Goal: Information Seeking & Learning: Learn about a topic

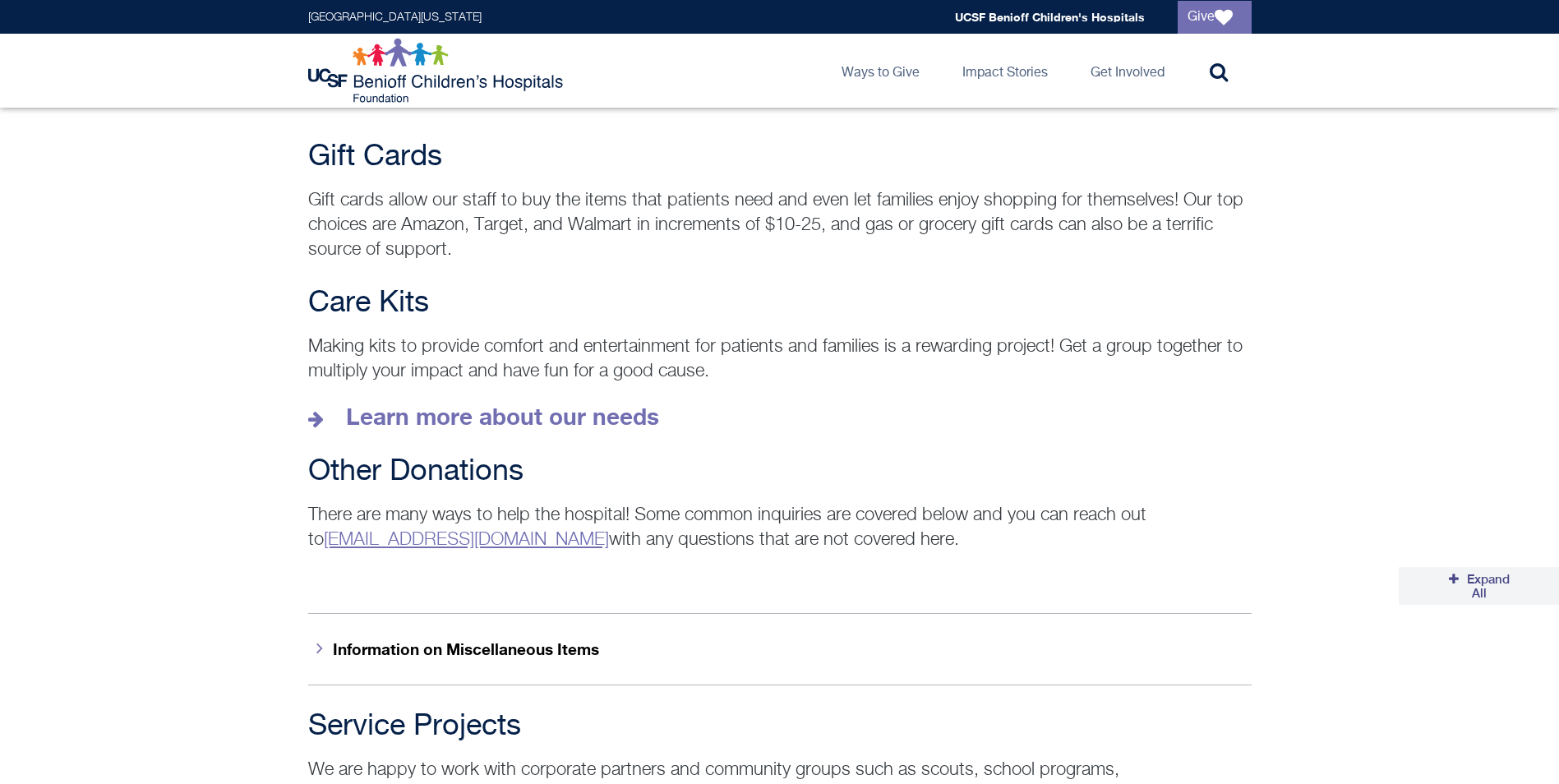
scroll to position [2219, 0]
click at [444, 404] on strong "Learn more about our needs" at bounding box center [503, 417] width 313 height 27
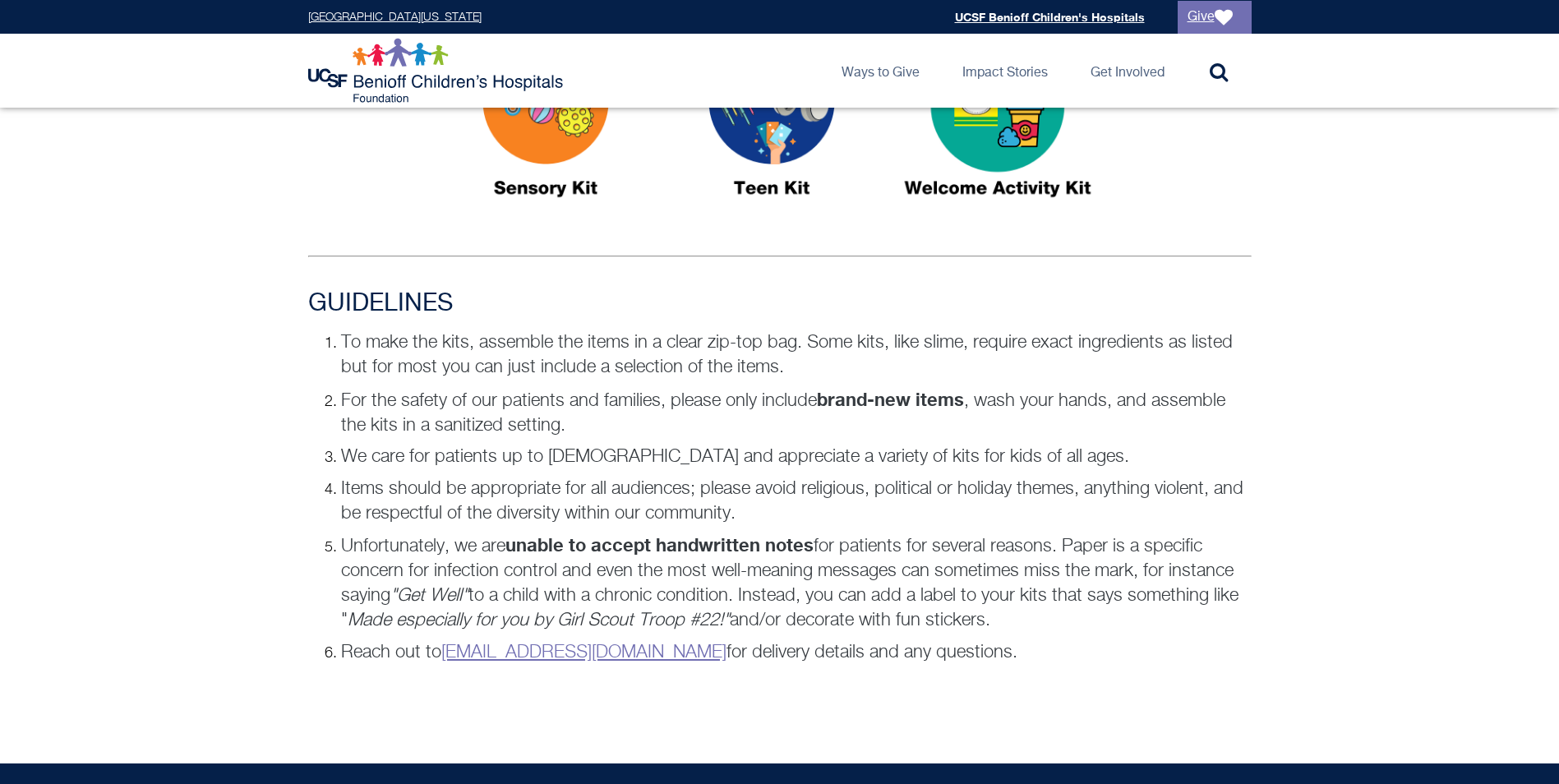
scroll to position [904, 0]
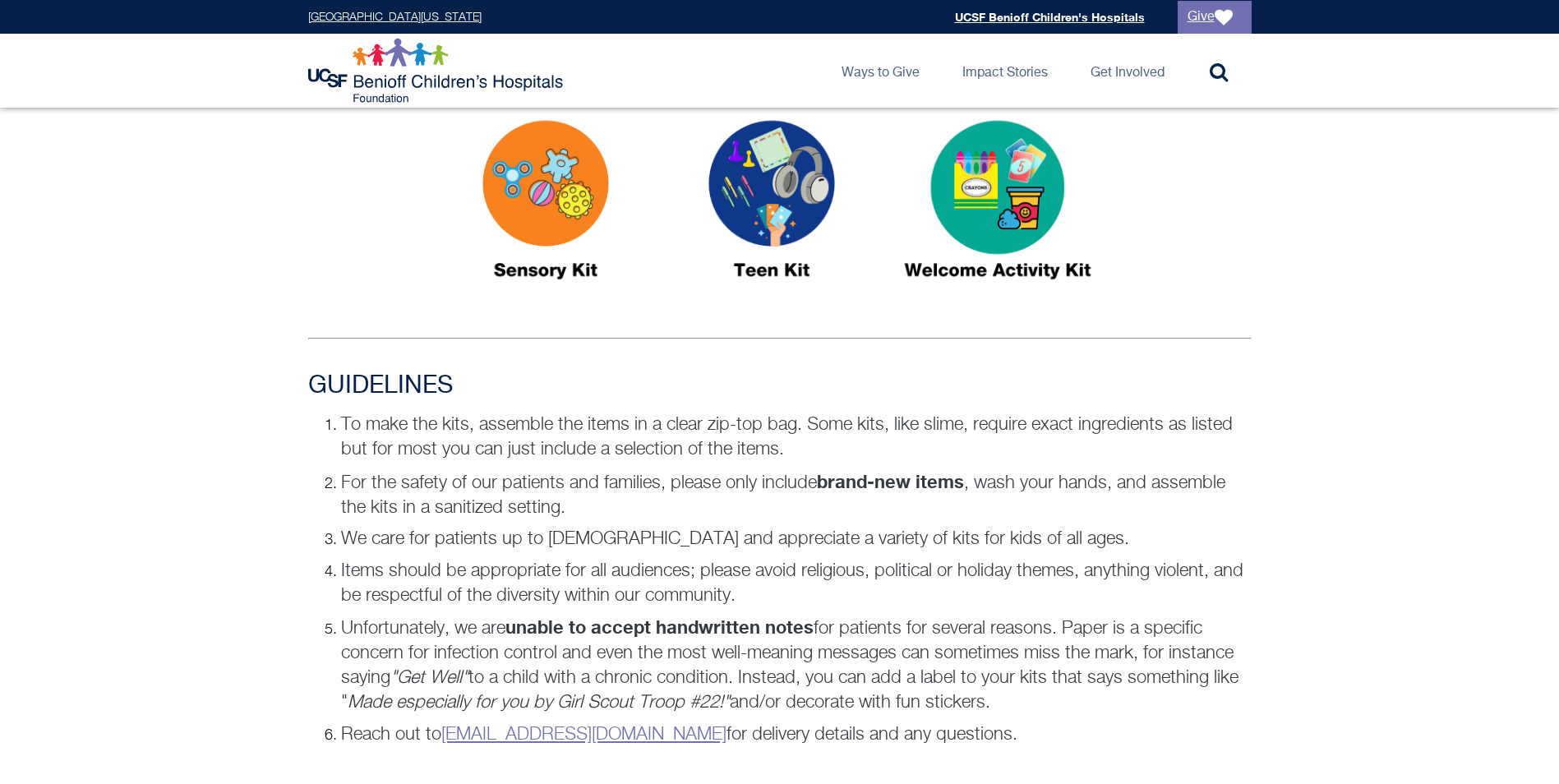
click at [560, 198] on img at bounding box center [545, 207] width 205 height 237
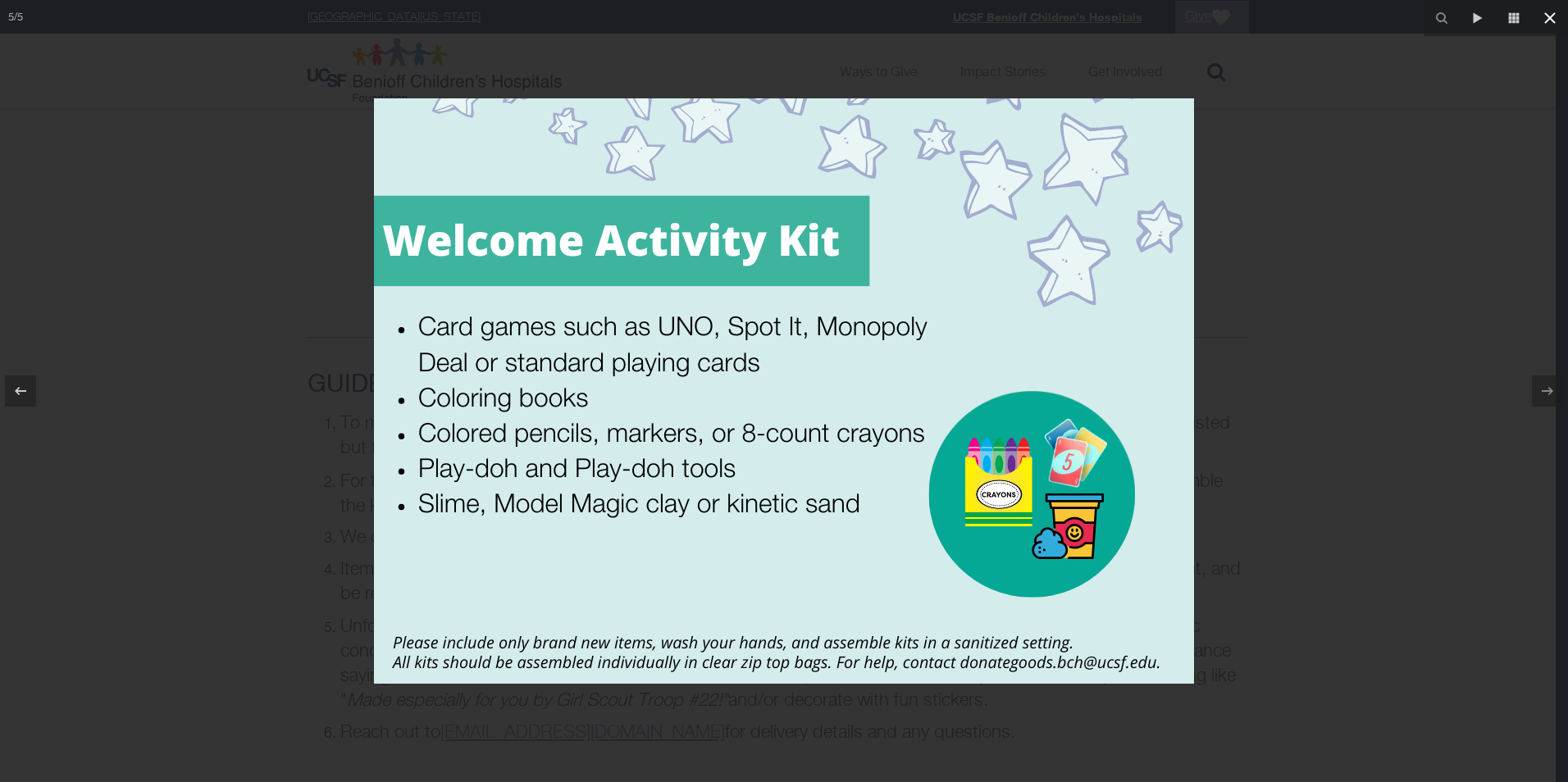
click at [1548, 17] on icon at bounding box center [1550, 18] width 12 height 12
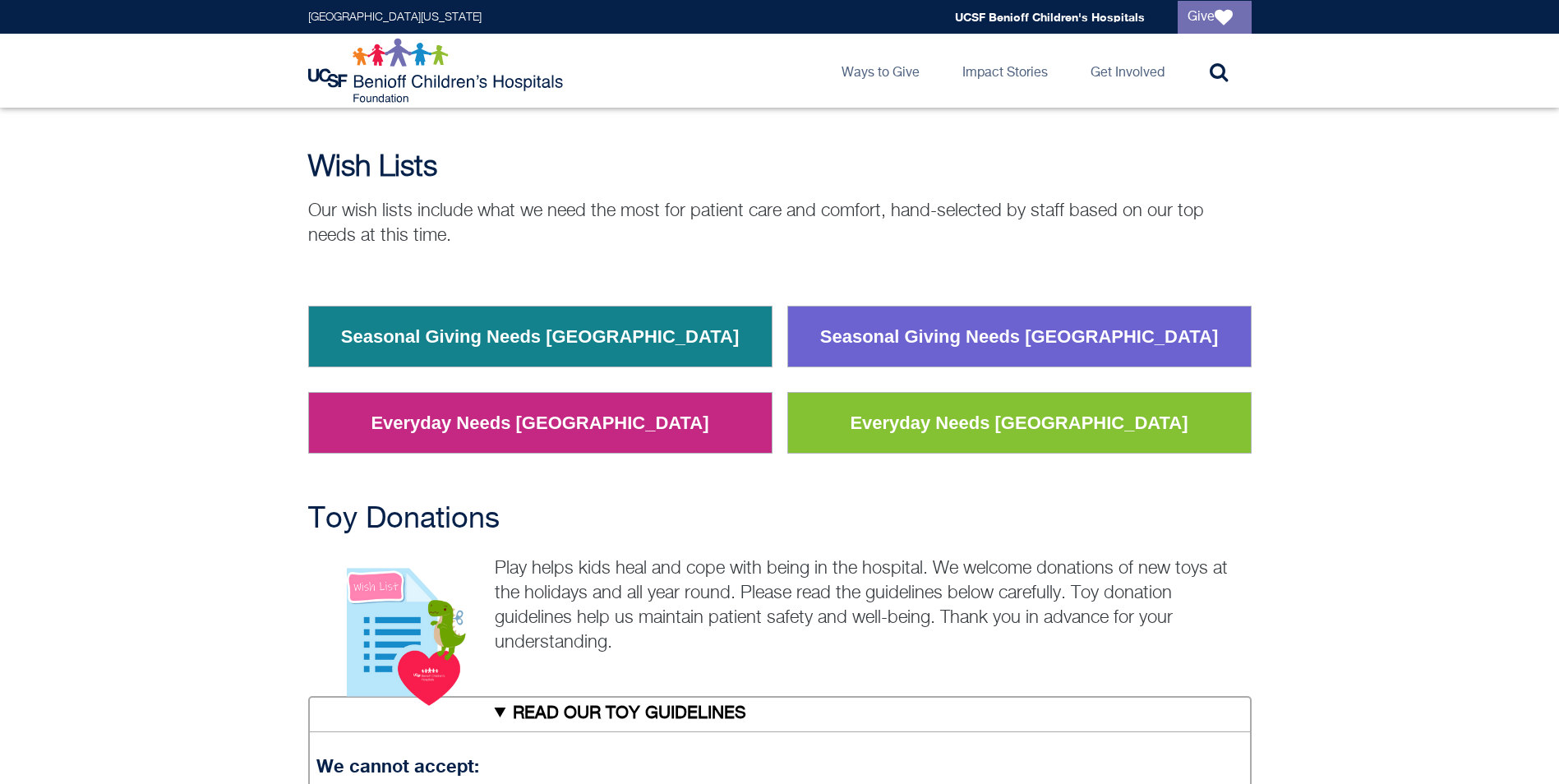
scroll to position [82, 0]
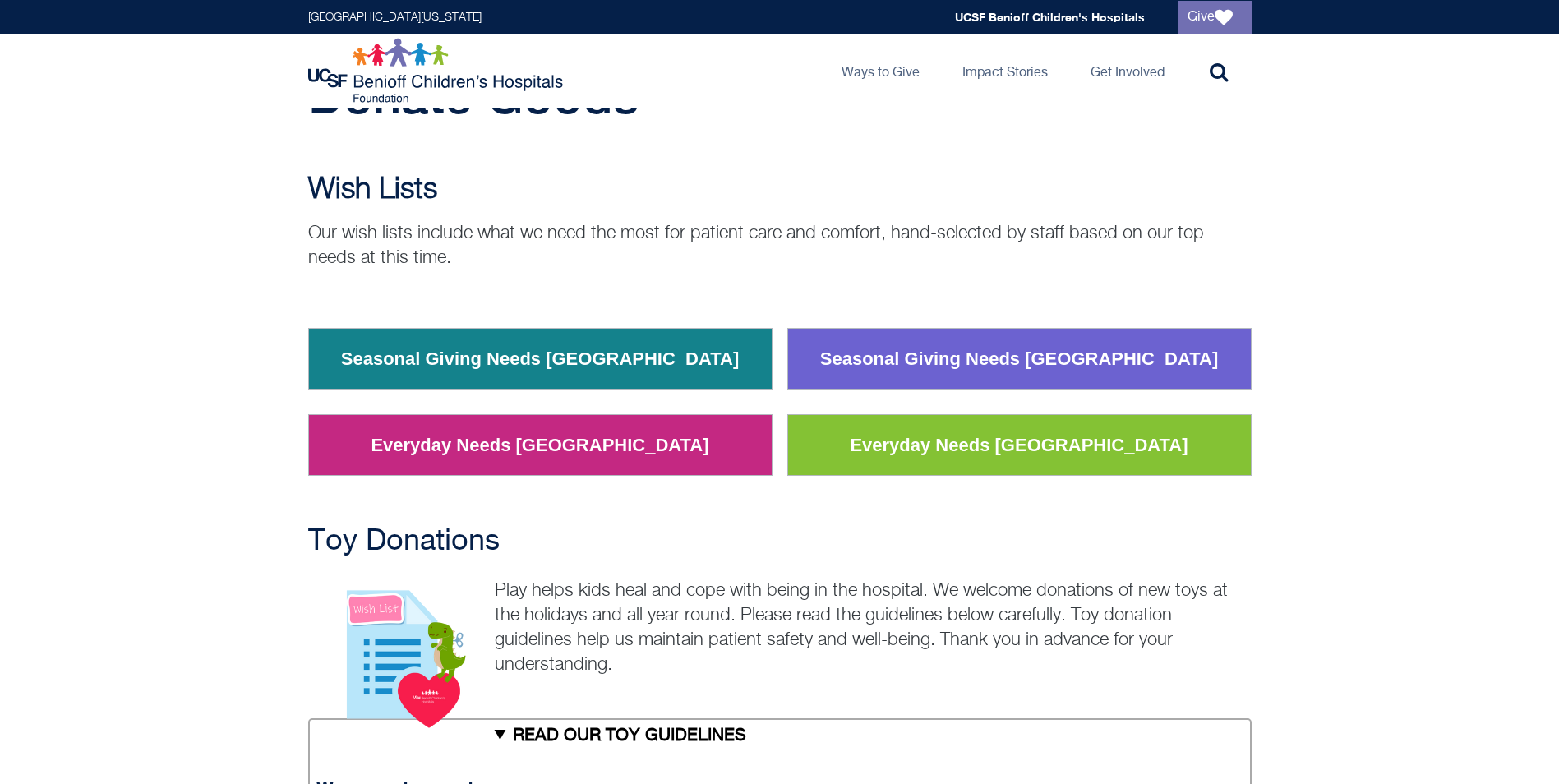
click at [947, 354] on link "Seasonal Giving Needs [GEOGRAPHIC_DATA]" at bounding box center [1019, 358] width 423 height 43
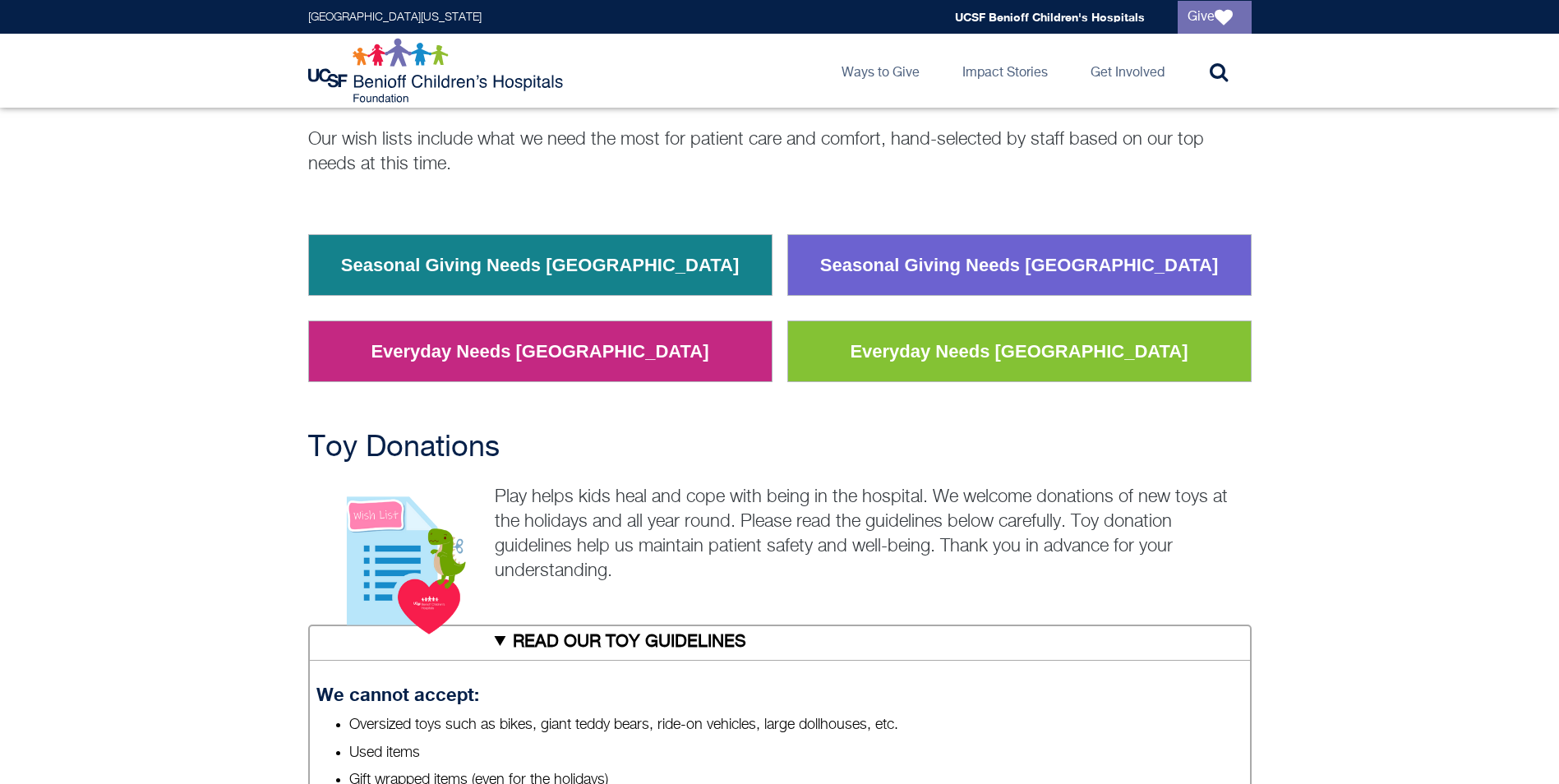
scroll to position [164, 0]
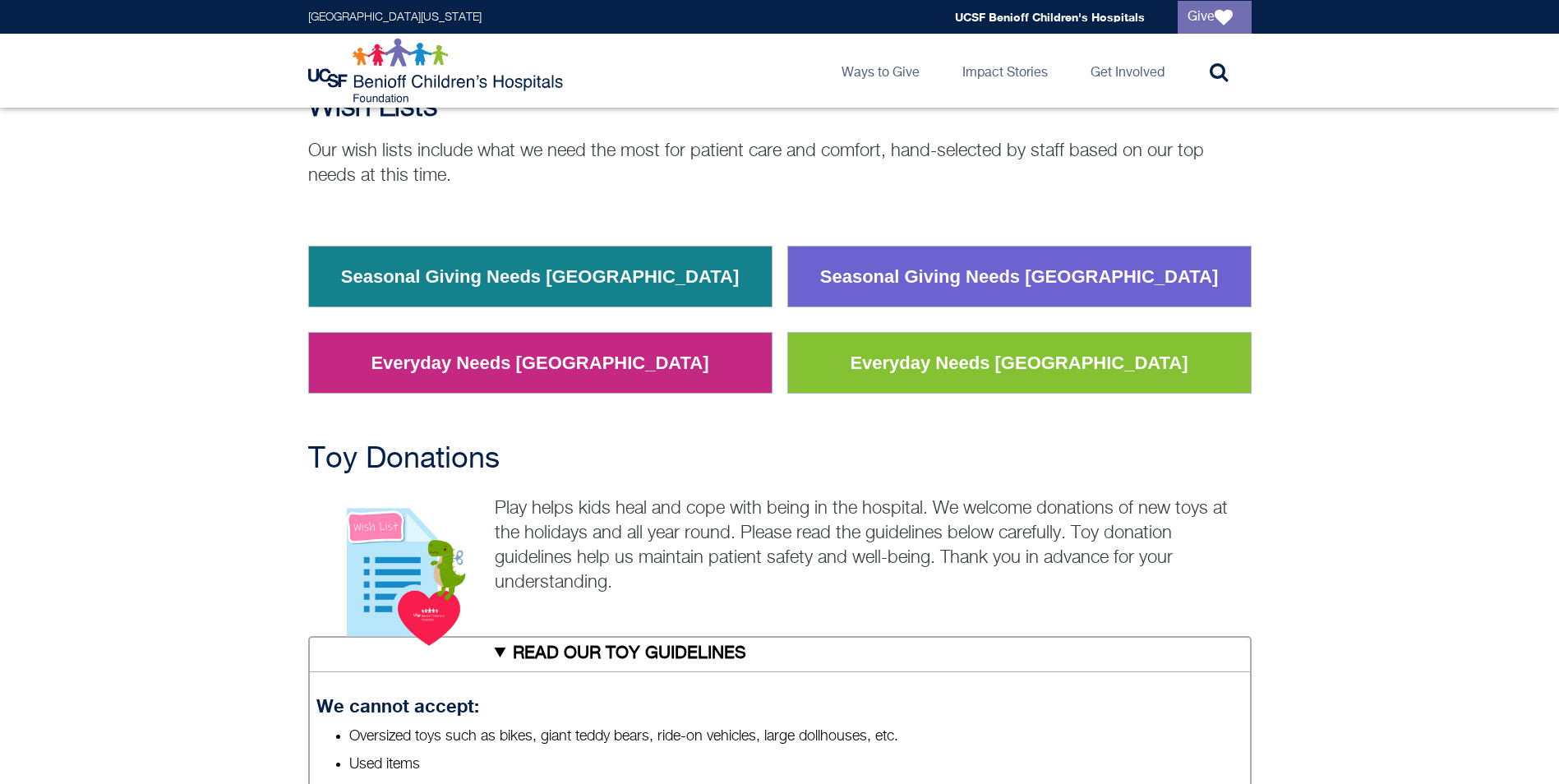
click at [968, 355] on link "Everyday Needs [GEOGRAPHIC_DATA]" at bounding box center [1019, 363] width 363 height 43
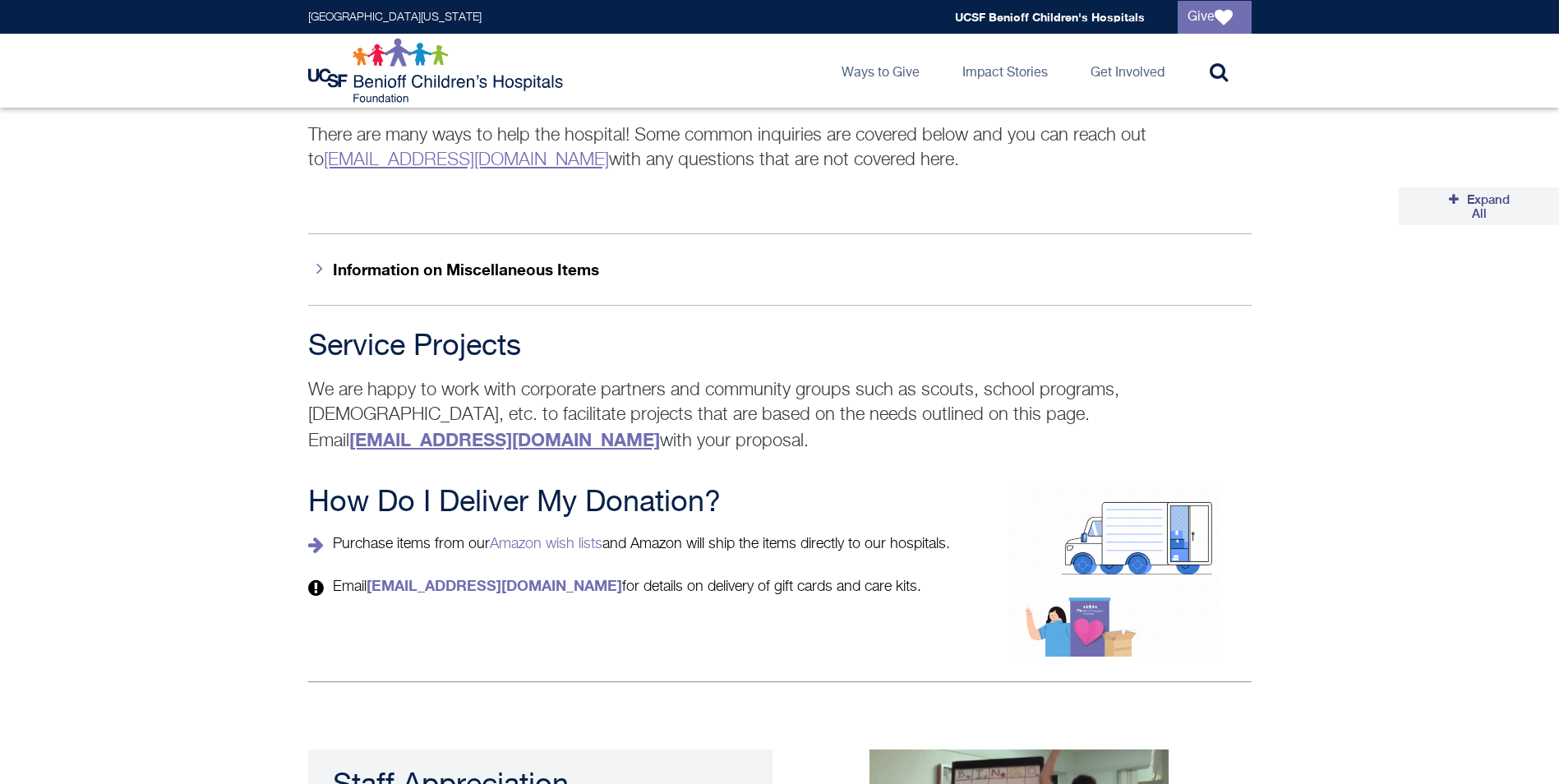
scroll to position [2629, 0]
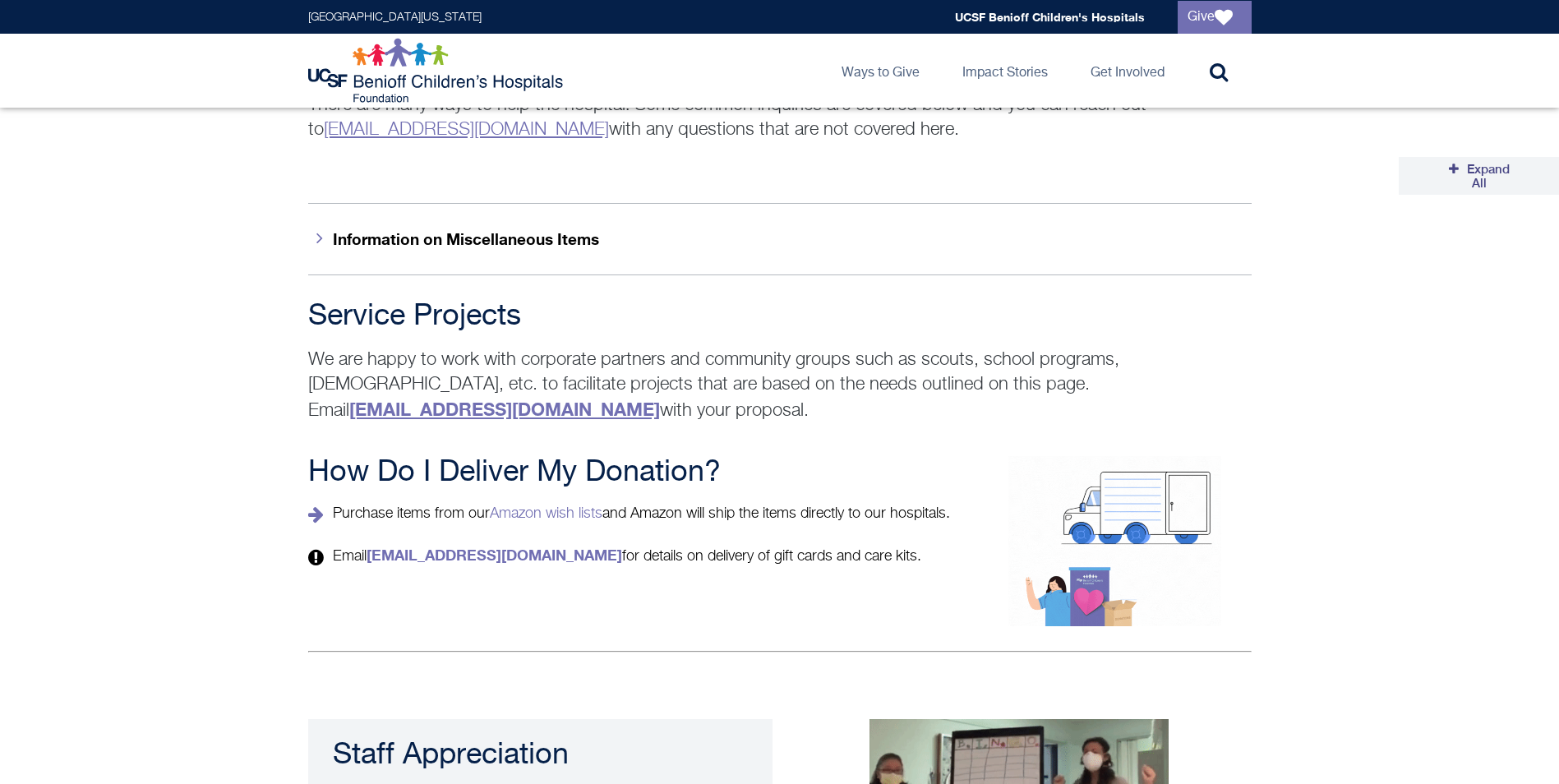
click at [441, 203] on button "Information on Miscellaneous Items" at bounding box center [780, 238] width 943 height 71
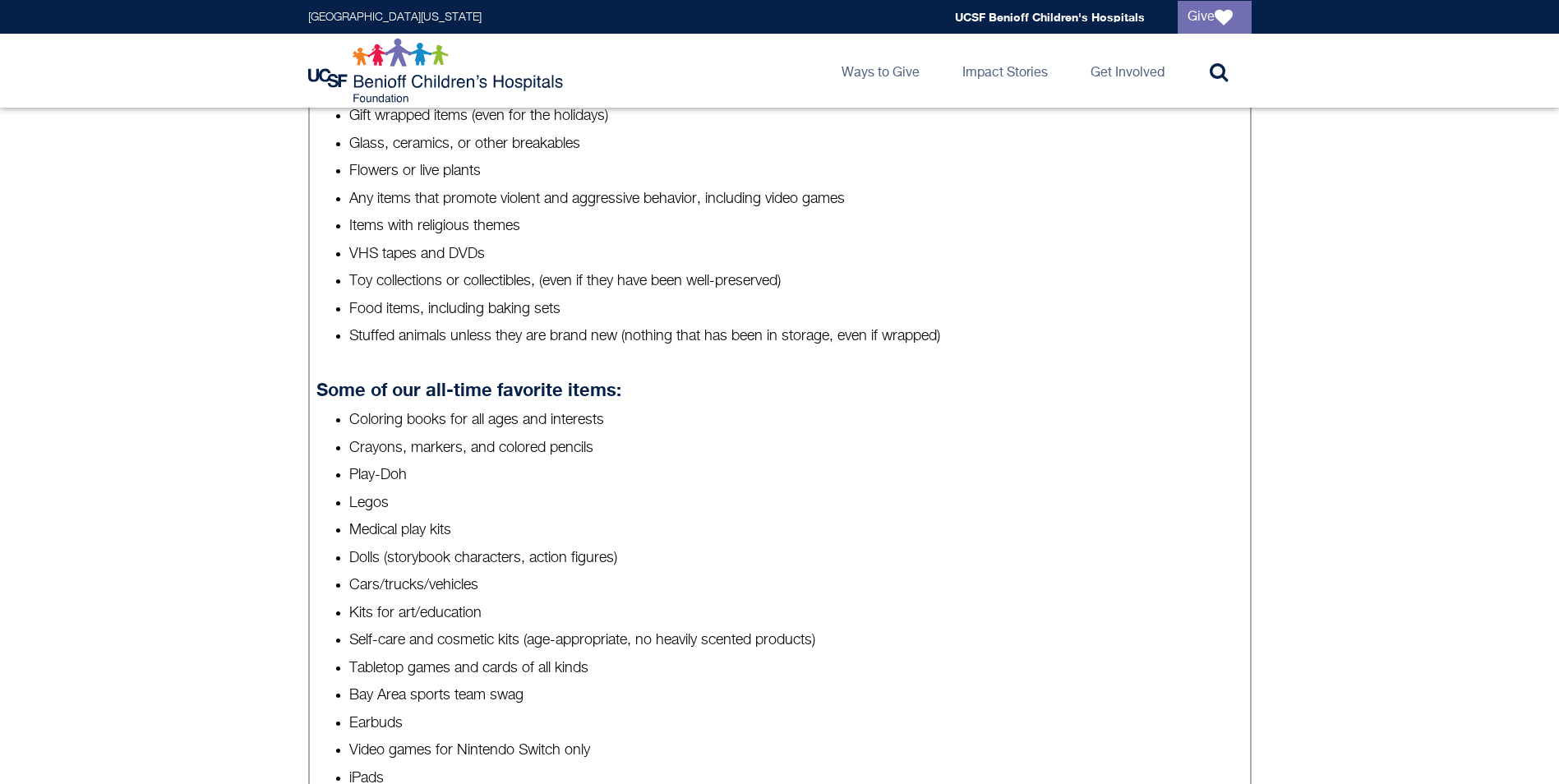
scroll to position [822, 0]
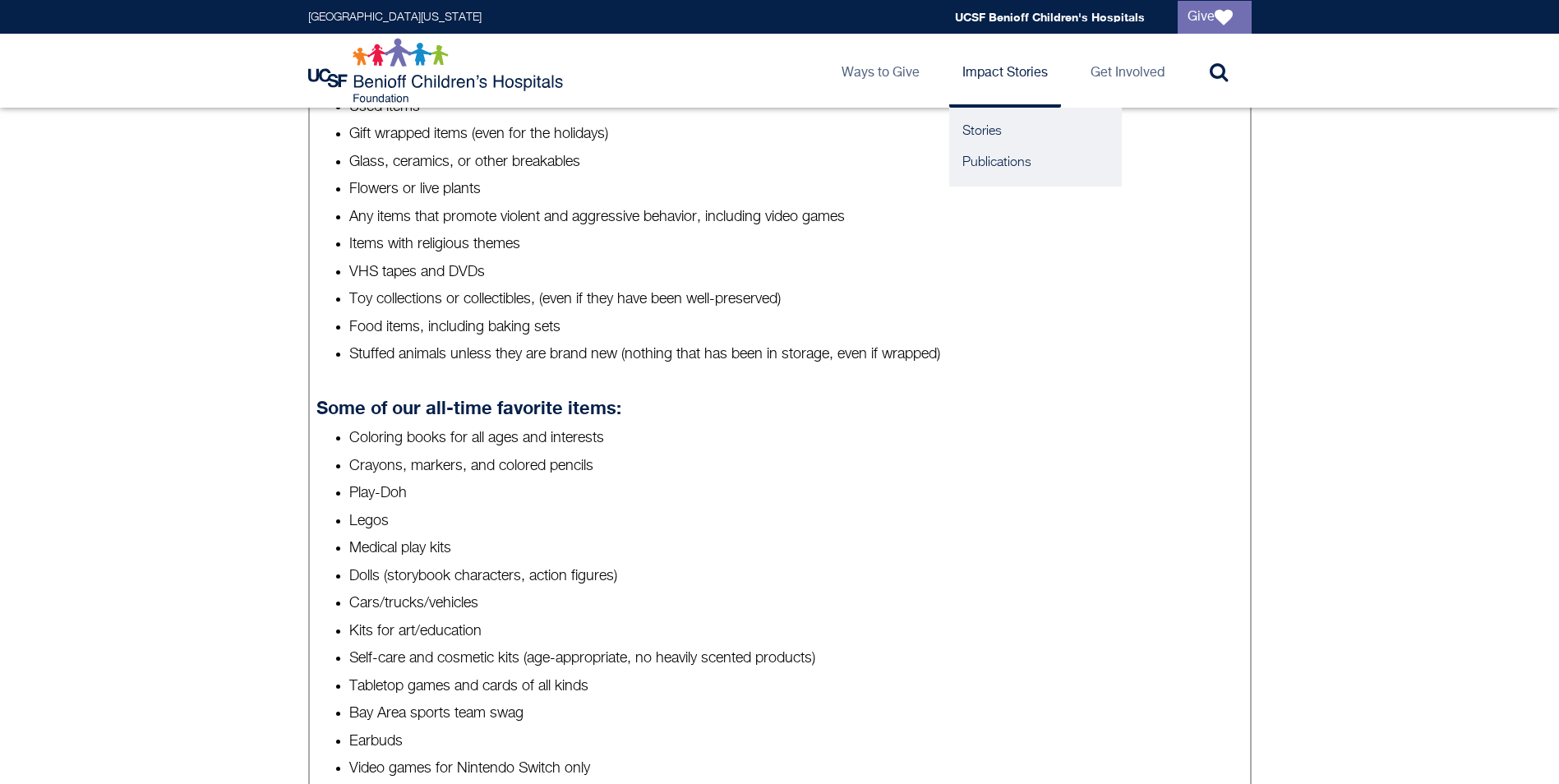
click at [1025, 74] on link "Impact Stories" at bounding box center [1004, 70] width 111 height 74
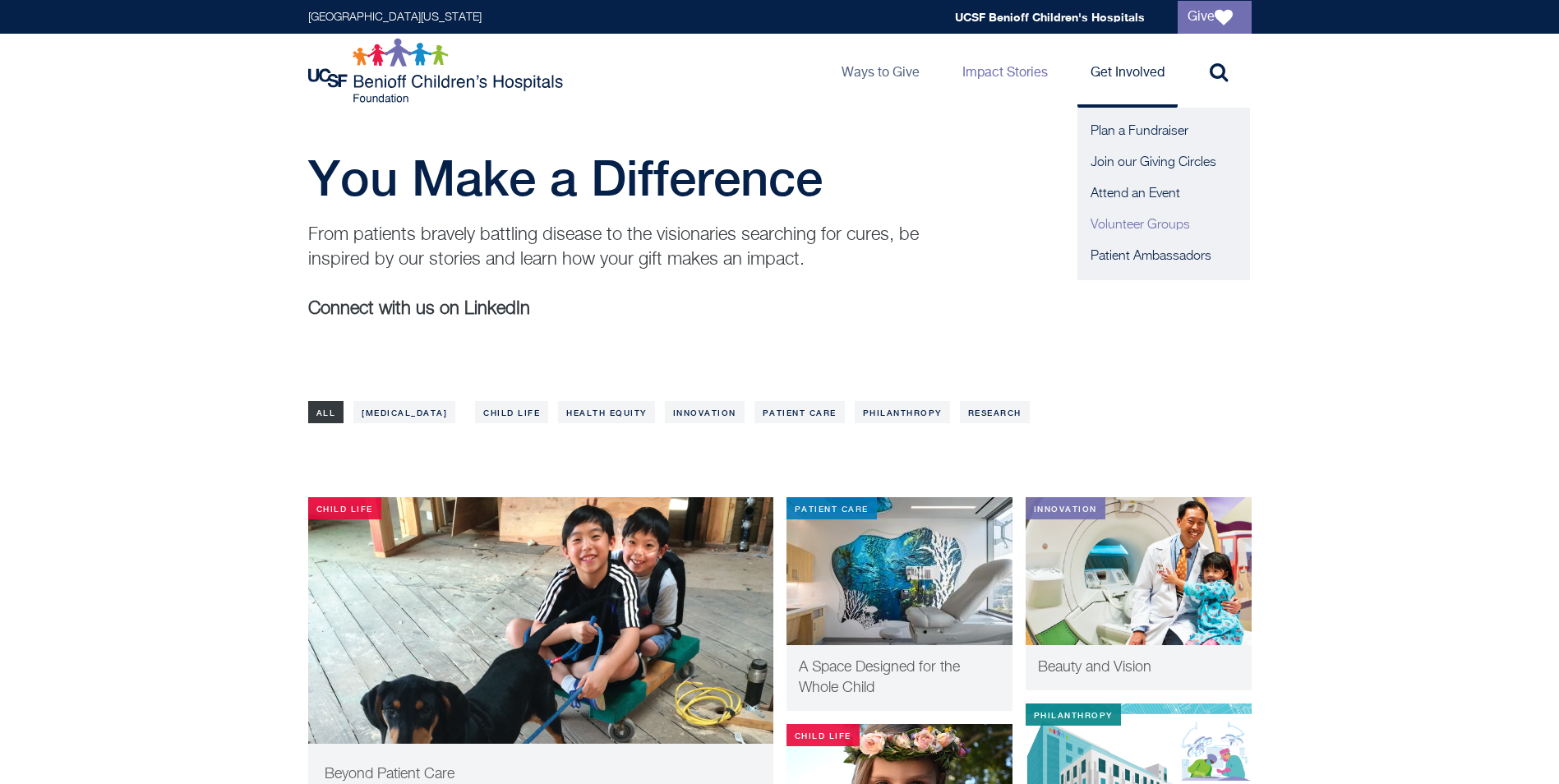
click at [1131, 228] on link "Volunteer Groups" at bounding box center [1164, 224] width 173 height 31
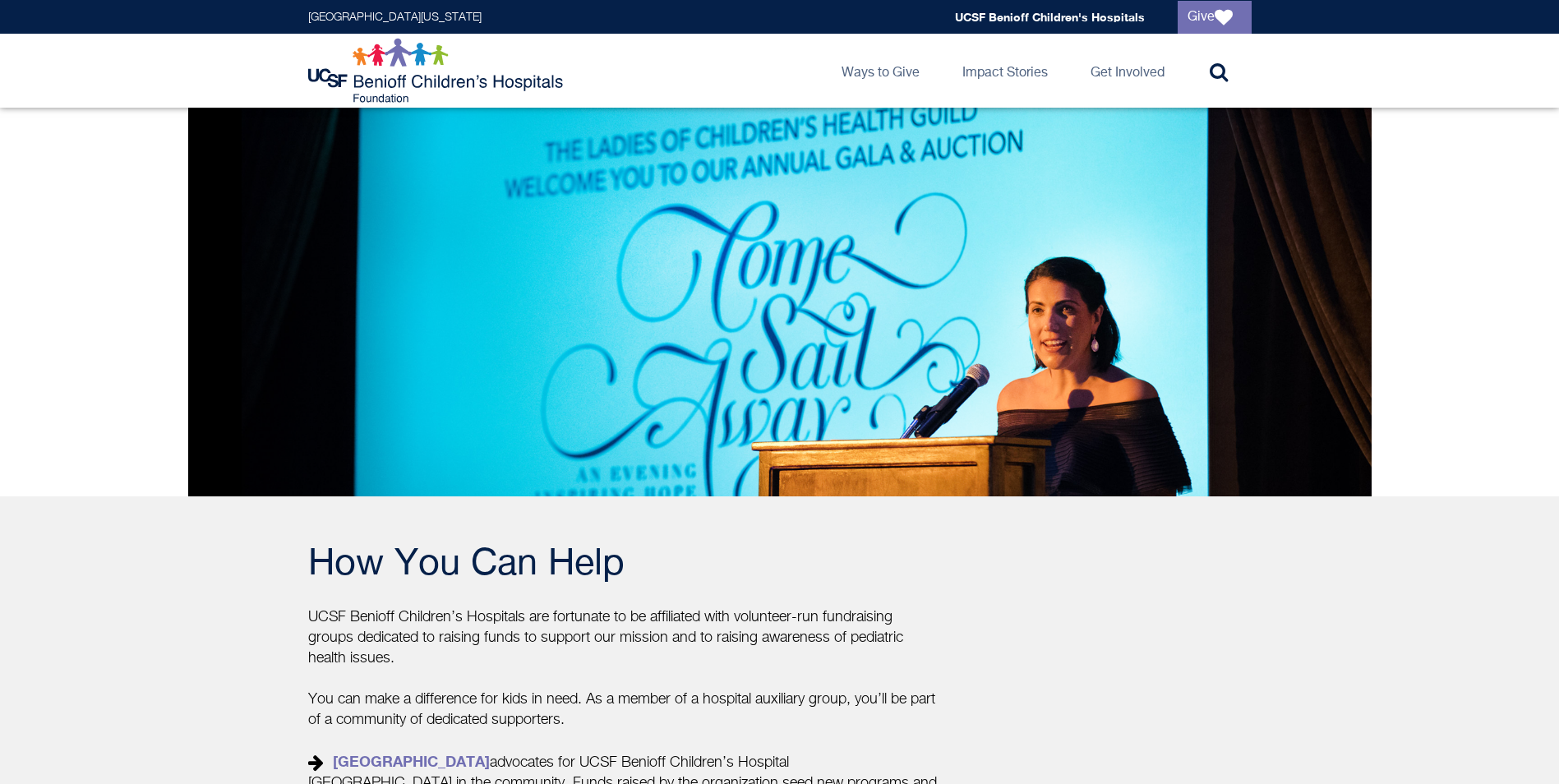
scroll to position [138, 0]
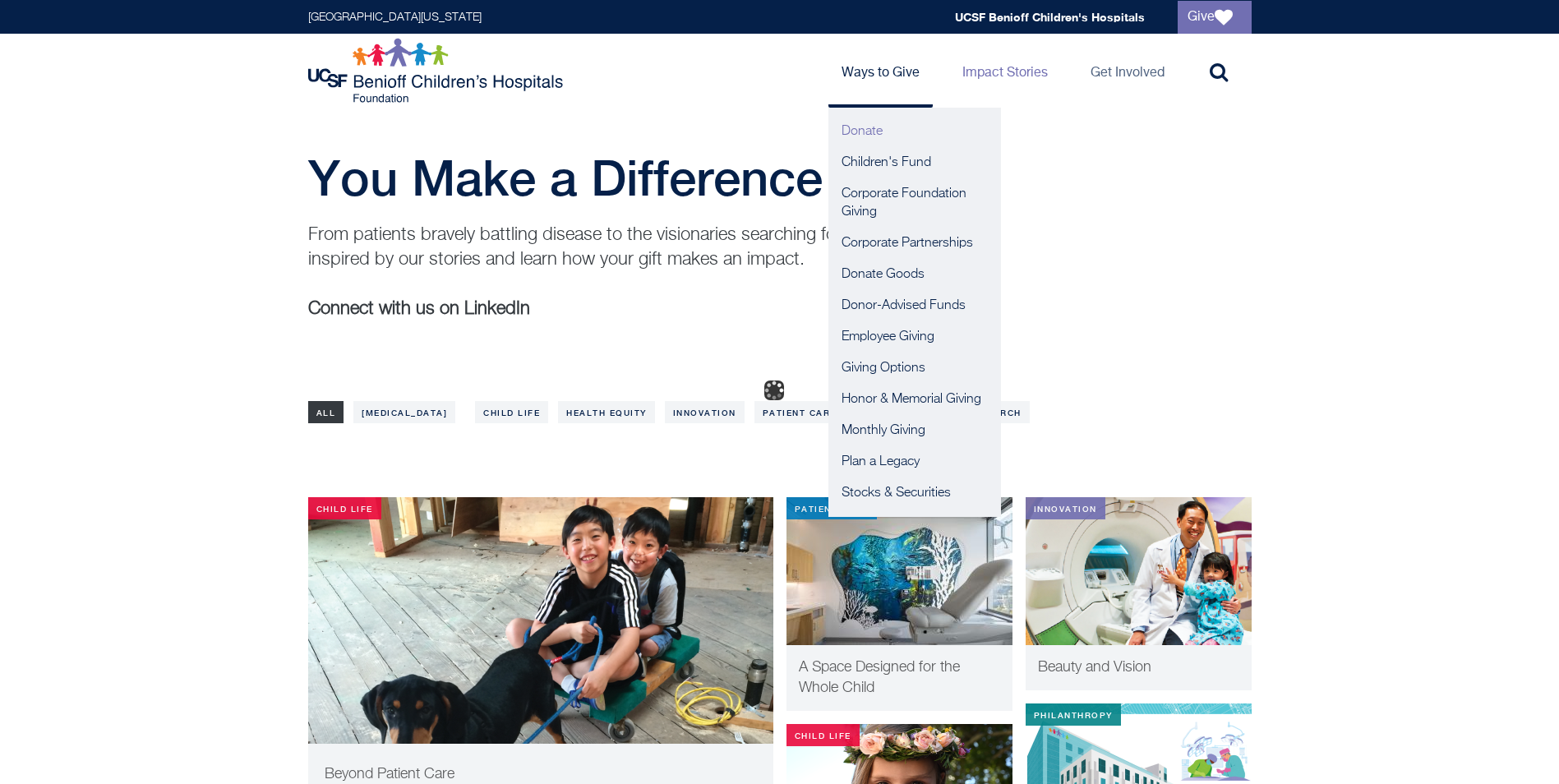
click at [860, 131] on link "Donate" at bounding box center [915, 131] width 173 height 31
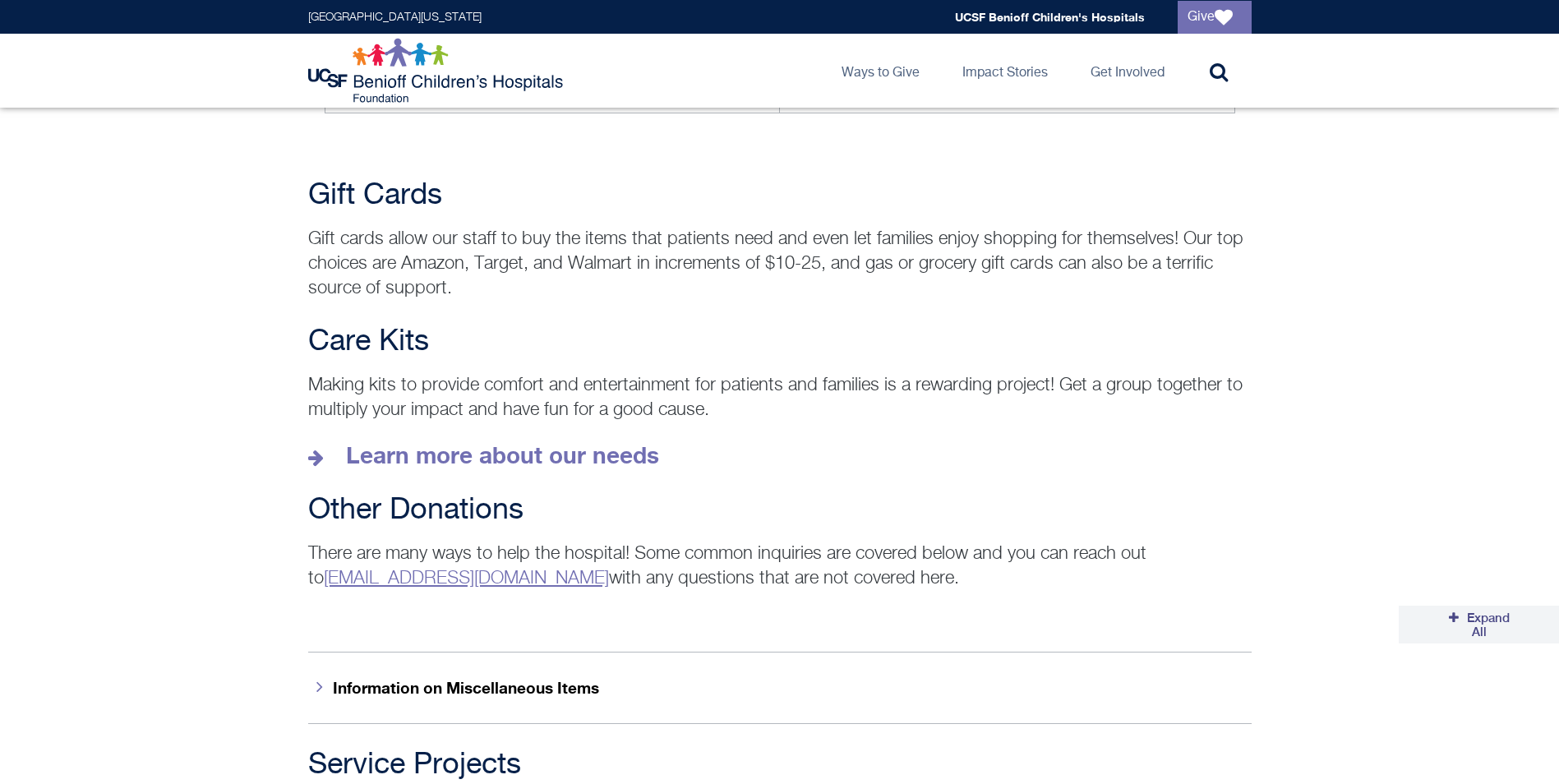
scroll to position [2185, 0]
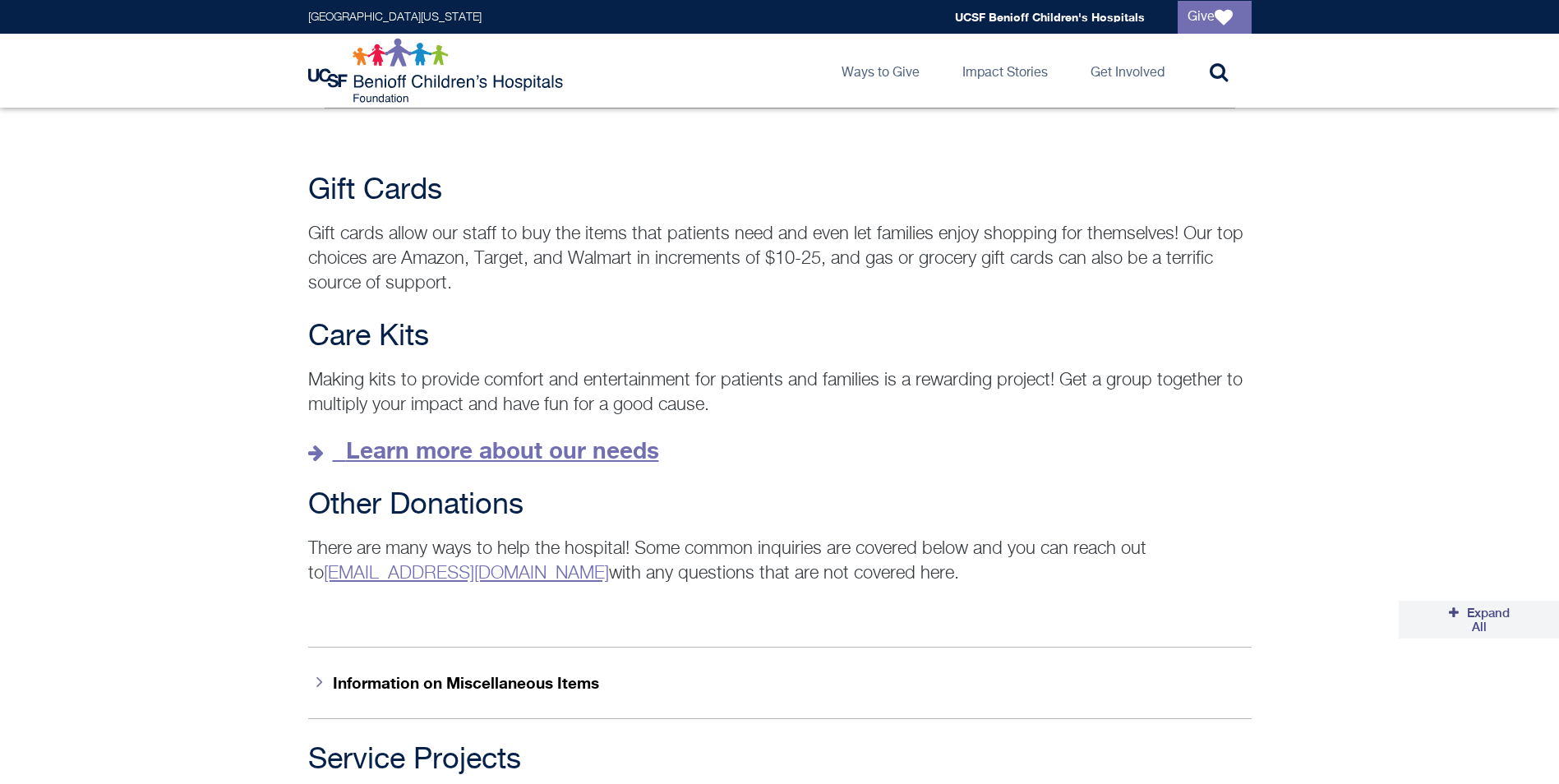
click at [574, 436] on strong "Learn more about our needs" at bounding box center [503, 450] width 313 height 27
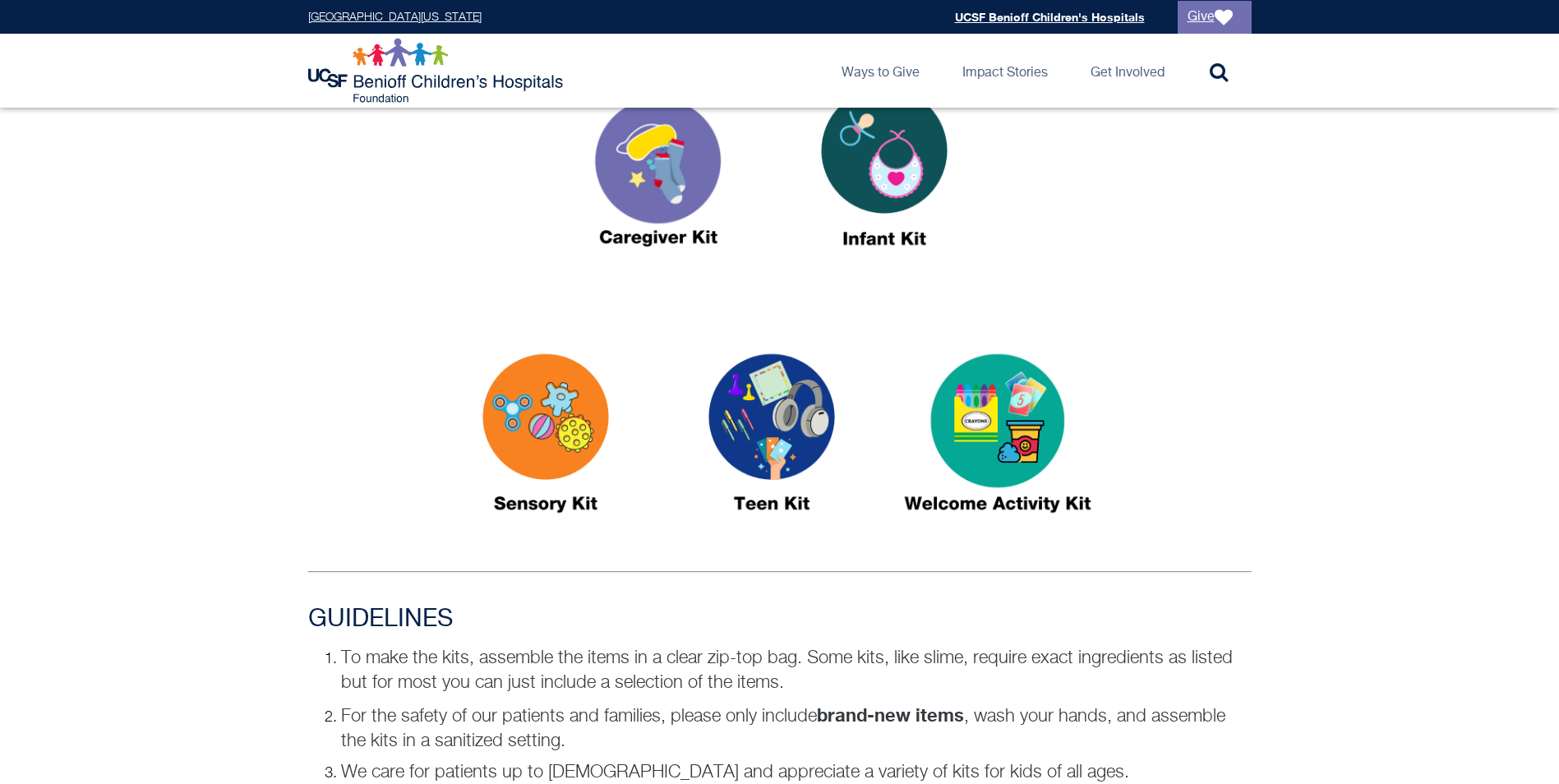
scroll to position [658, 0]
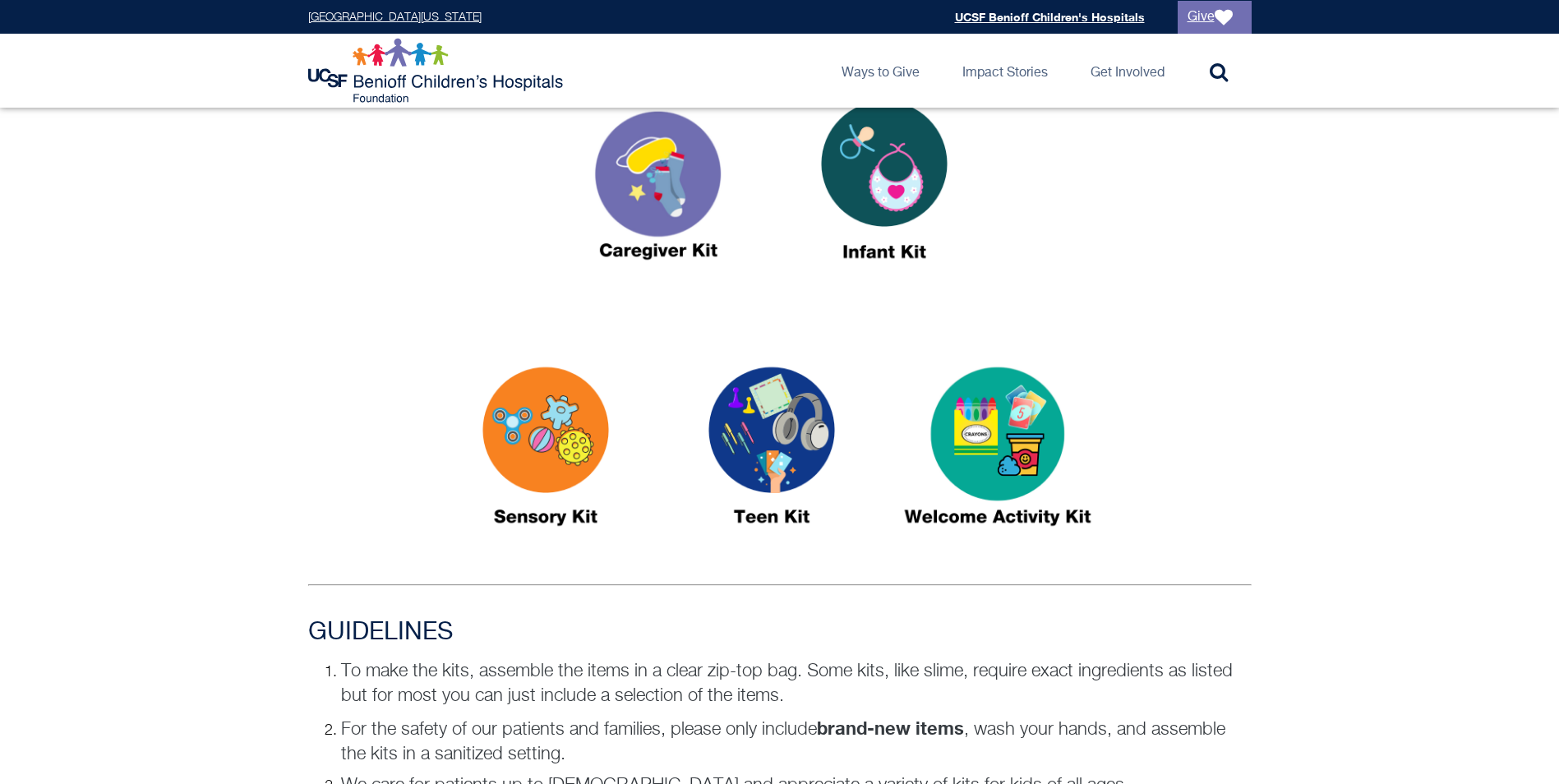
click at [786, 456] on img at bounding box center [771, 453] width 205 height 237
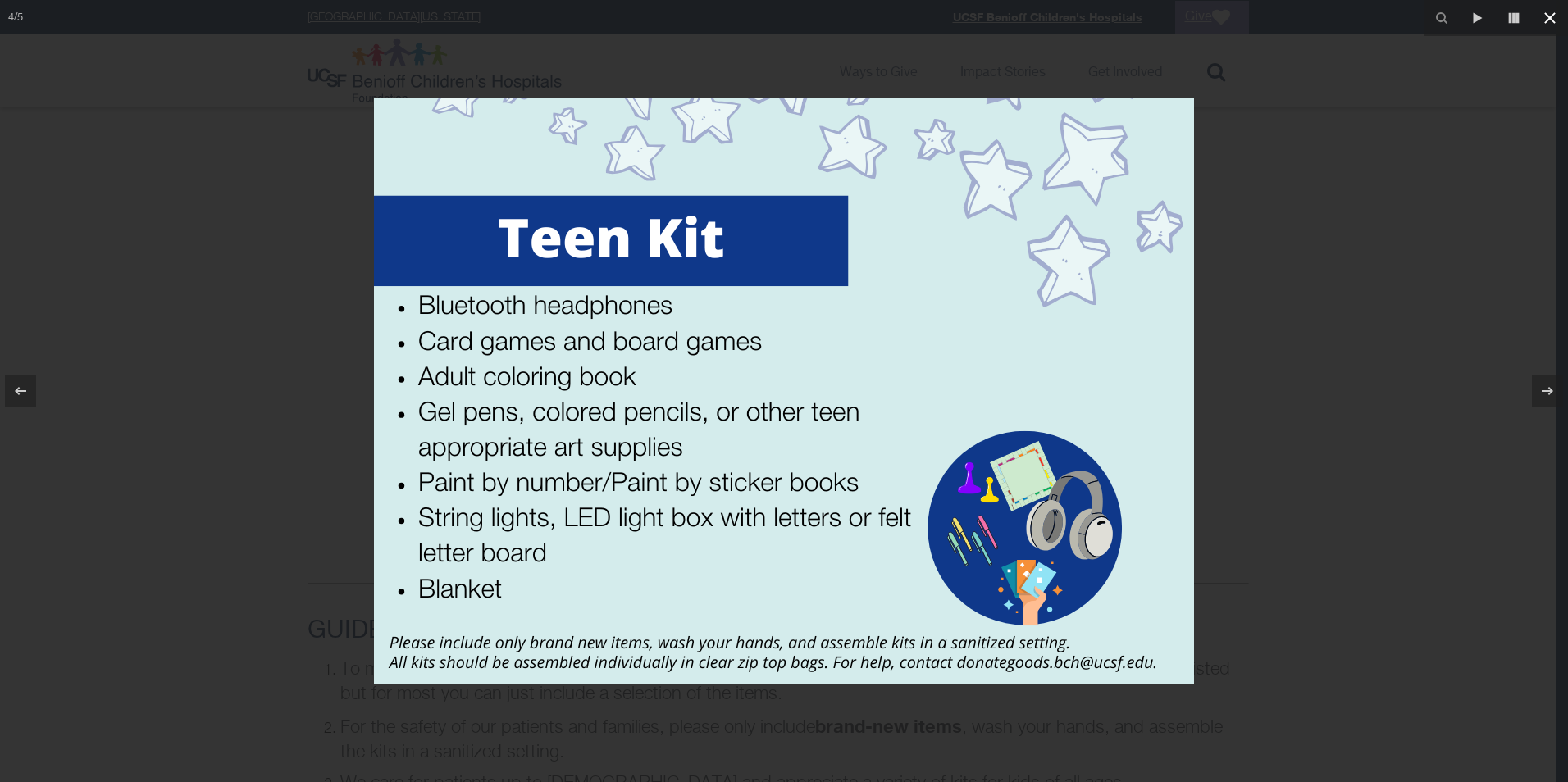
click at [1535, 16] on button at bounding box center [1549, 18] width 36 height 36
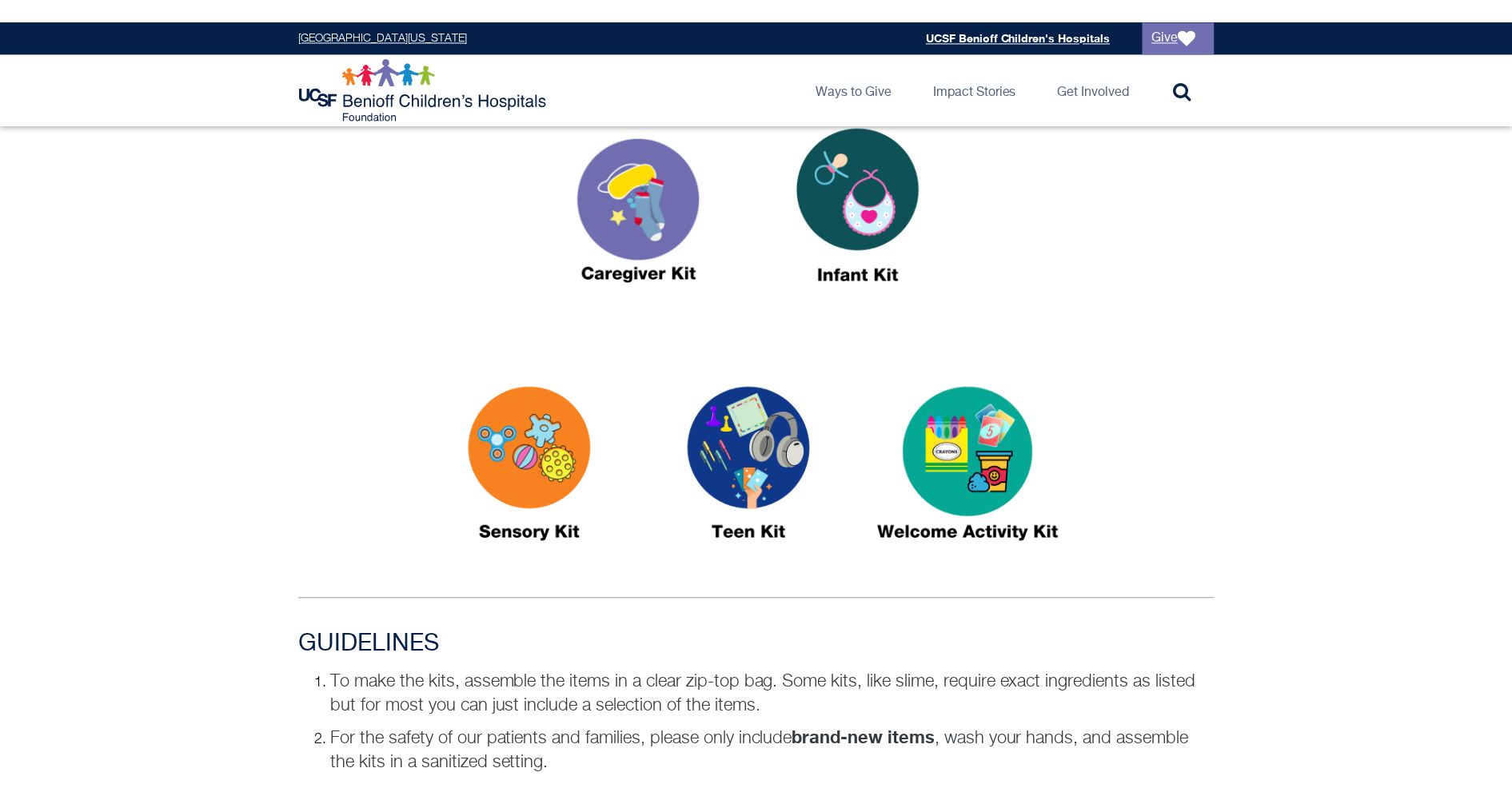
scroll to position [611, 0]
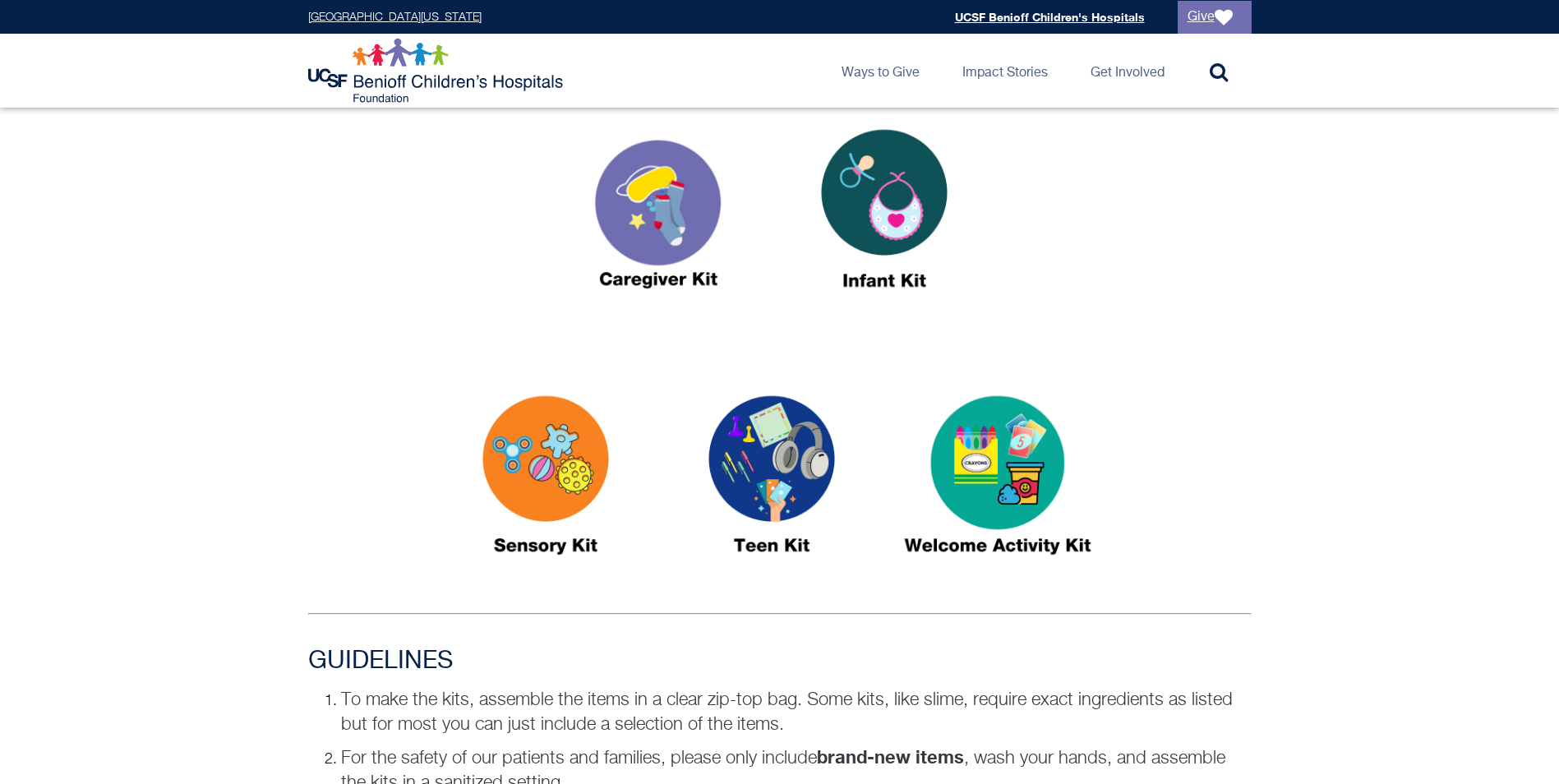
click at [816, 452] on img at bounding box center [771, 482] width 205 height 237
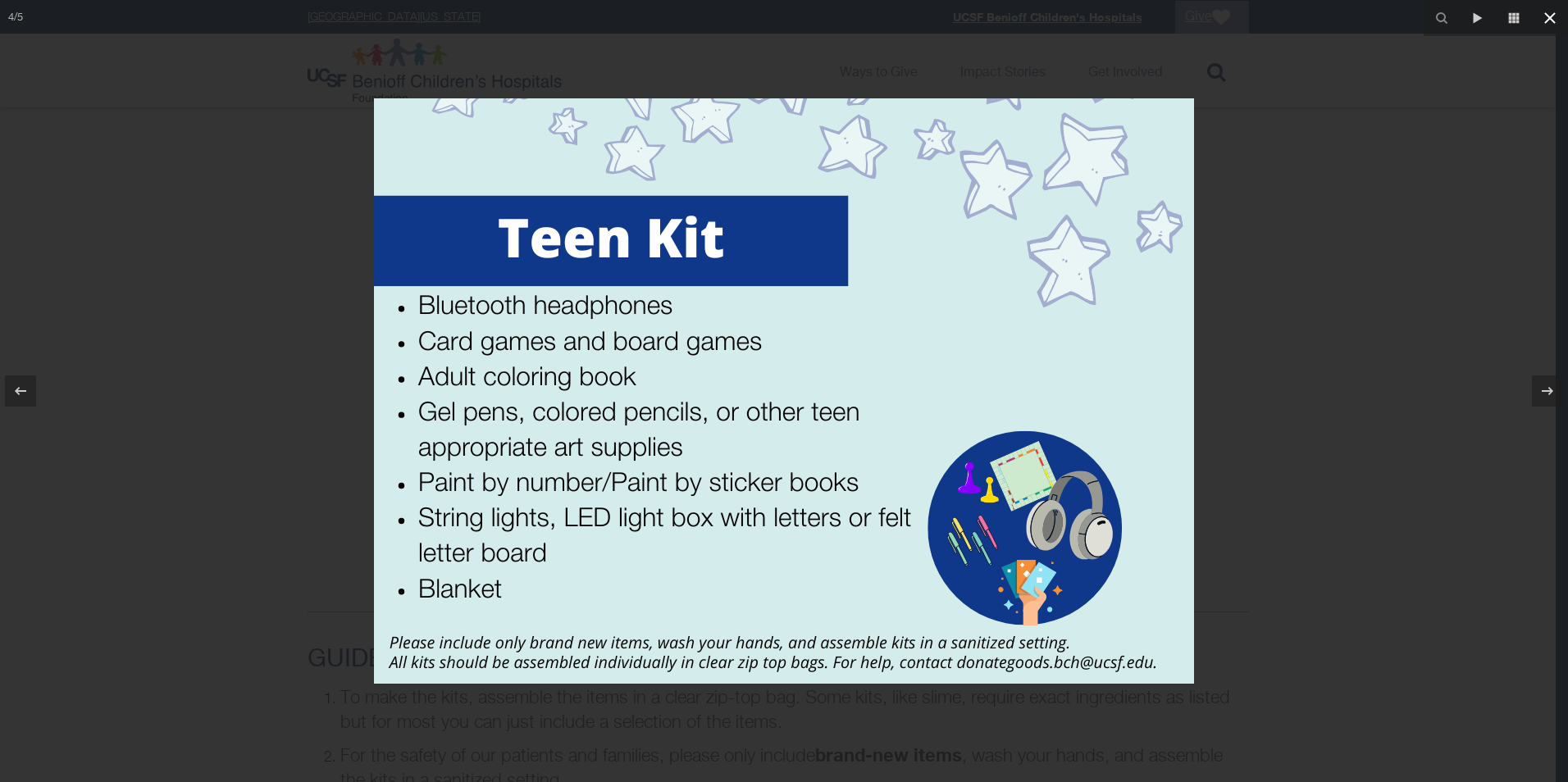
click at [1544, 18] on icon at bounding box center [1550, 18] width 20 height 20
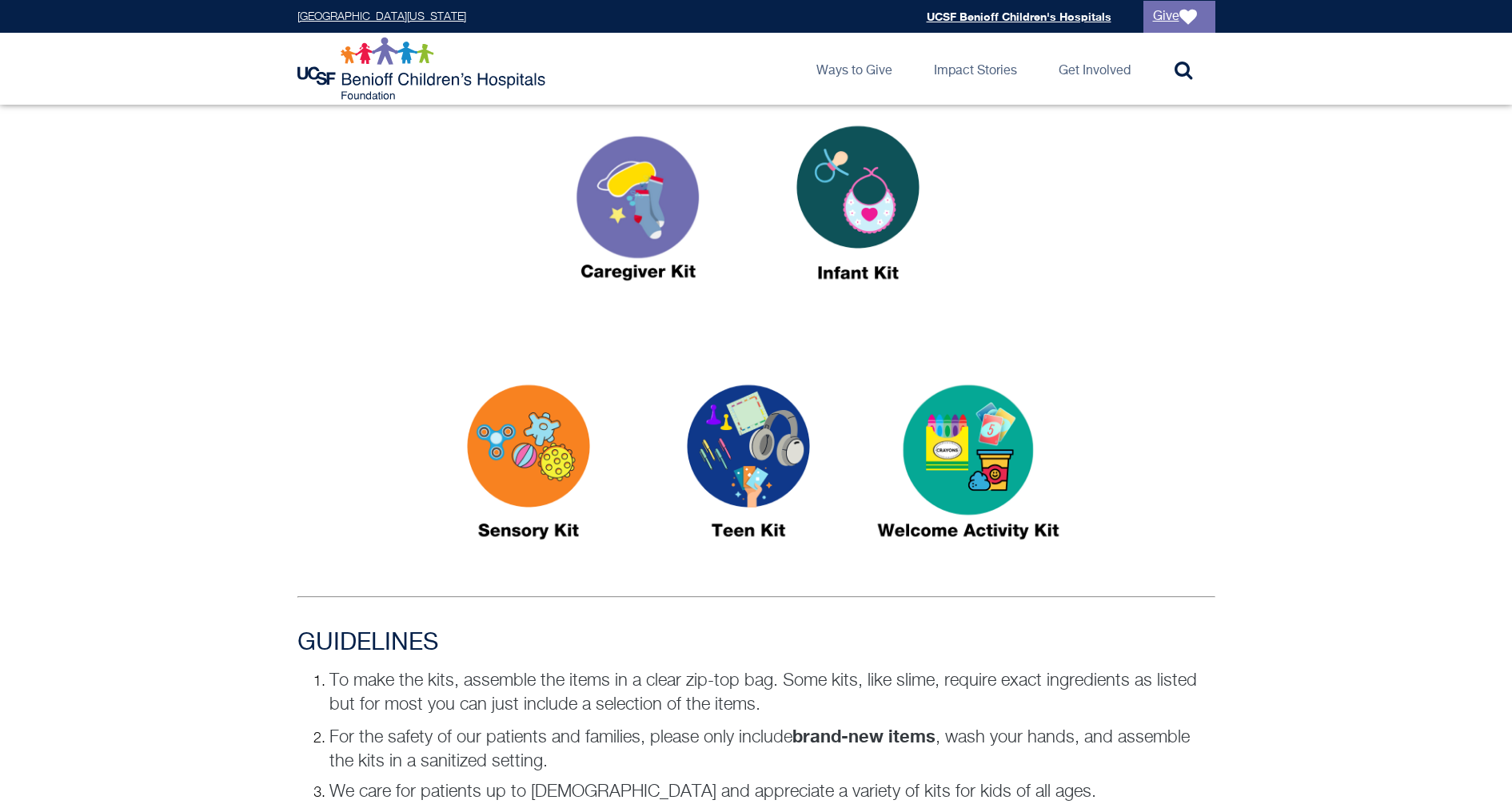
scroll to position [611, 0]
